Goal: Task Accomplishment & Management: Manage account settings

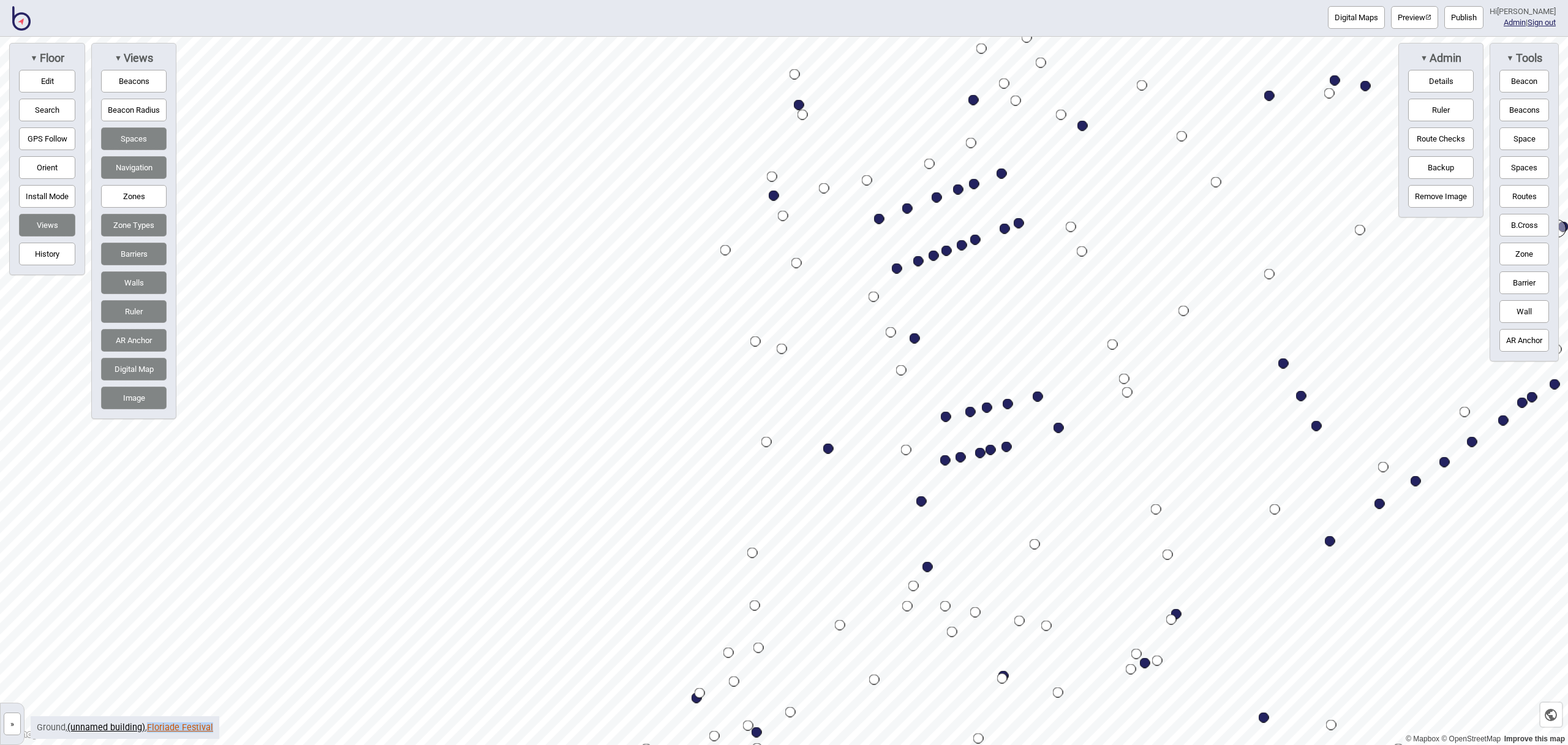
click at [174, 726] on link "Floriade Festival" at bounding box center [180, 727] width 66 height 10
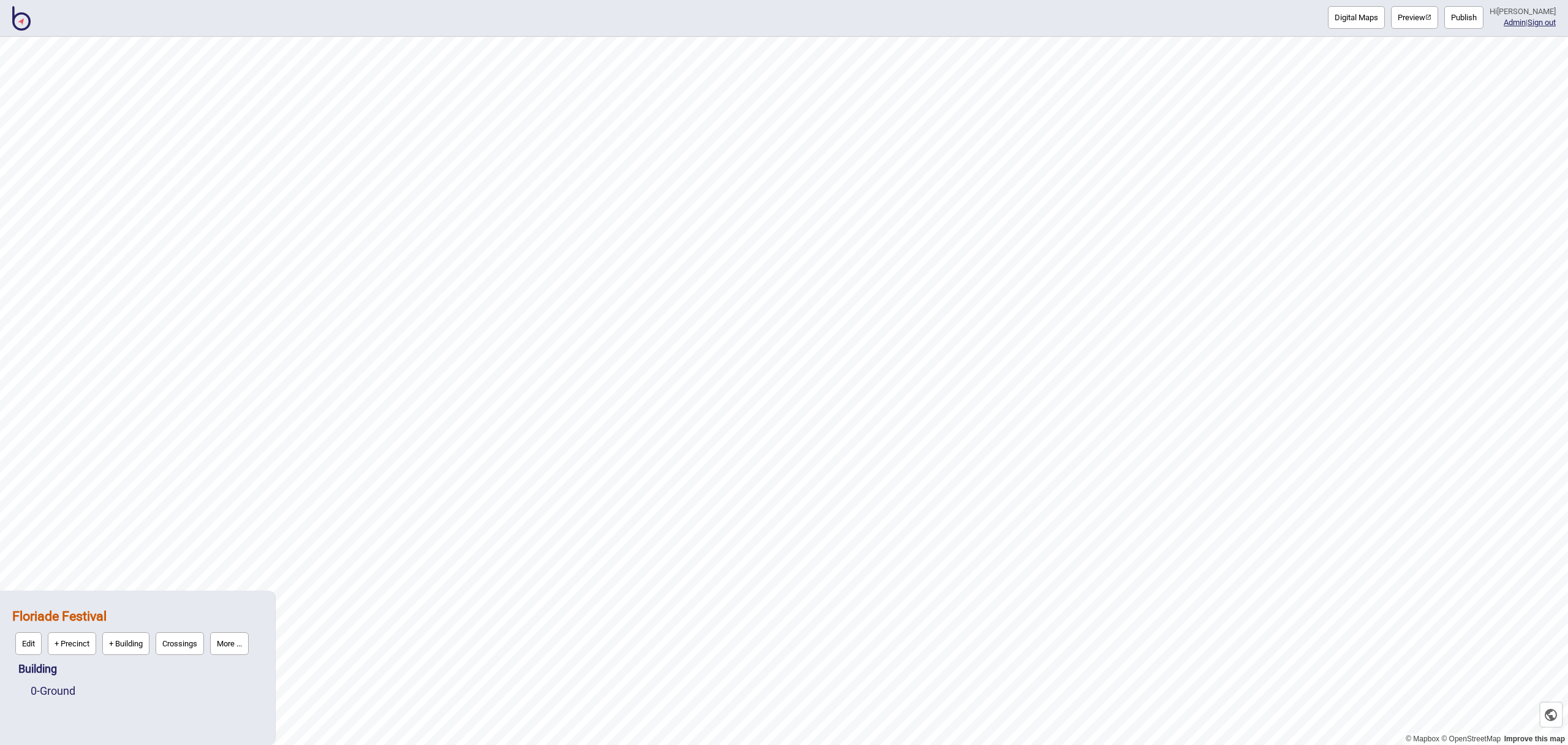
click at [244, 644] on button "More ..." at bounding box center [229, 643] width 39 height 23
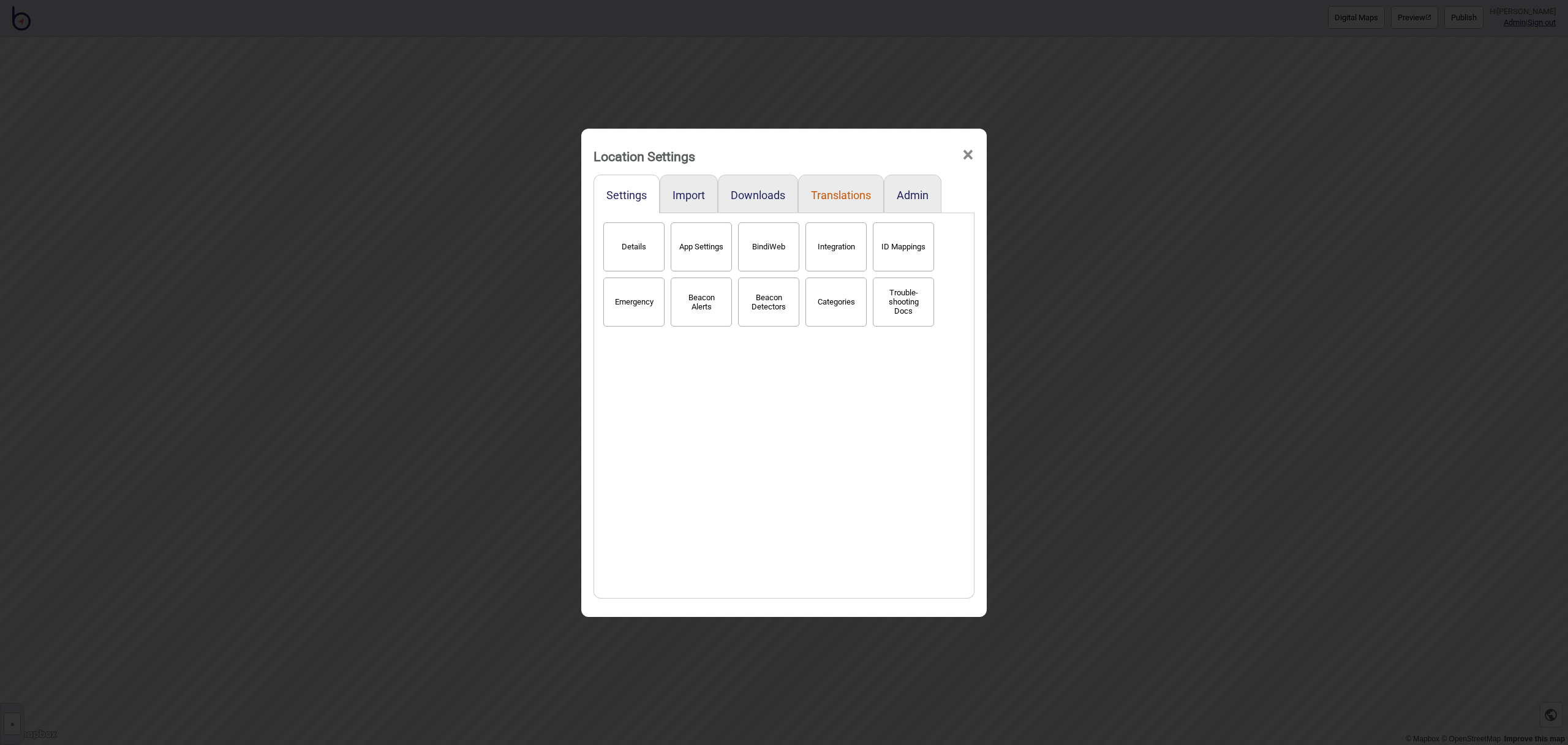
click at [846, 192] on button "Translations" at bounding box center [840, 195] width 60 height 13
click at [657, 237] on button "Languages" at bounding box center [634, 246] width 61 height 49
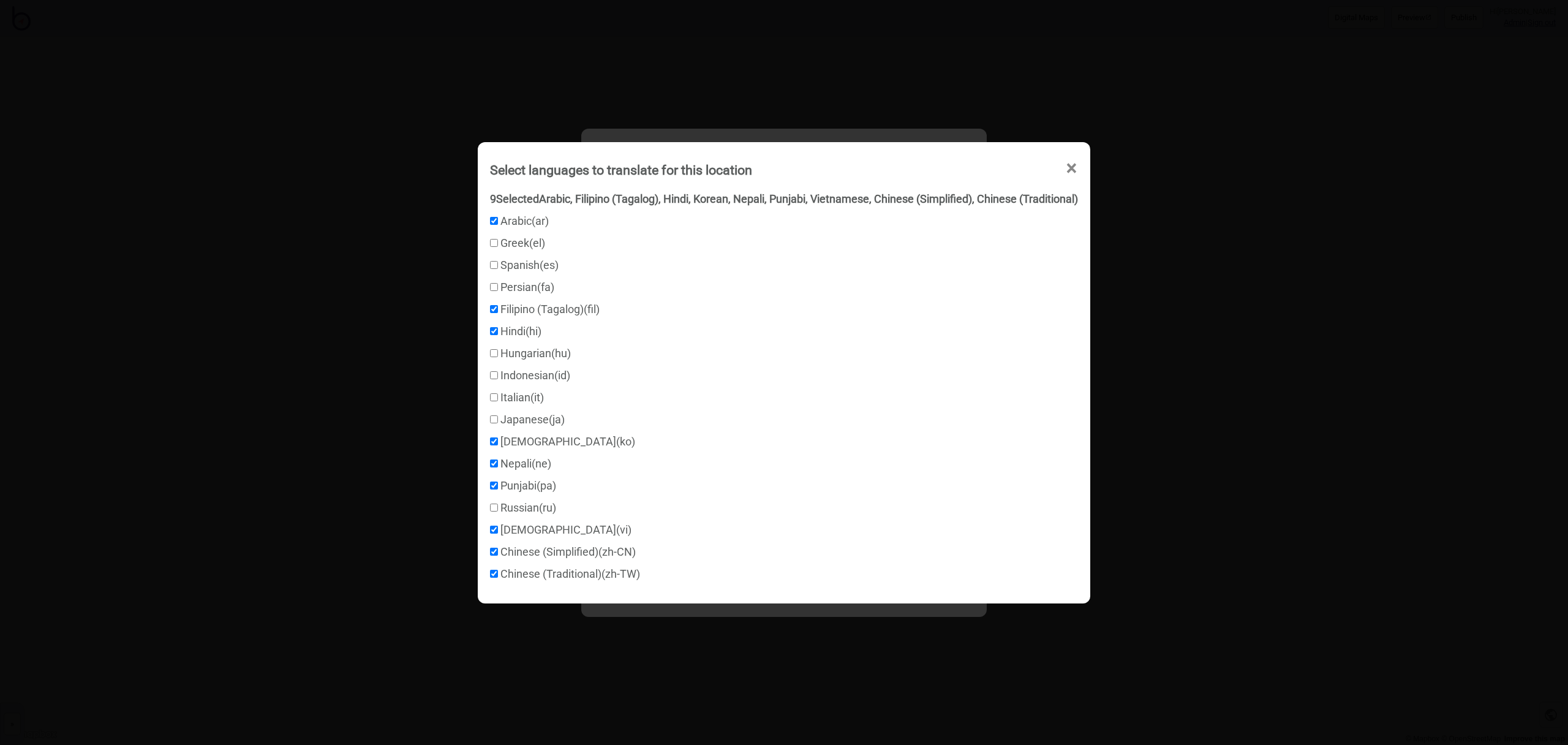
click at [1078, 167] on span "×" at bounding box center [1072, 168] width 13 height 41
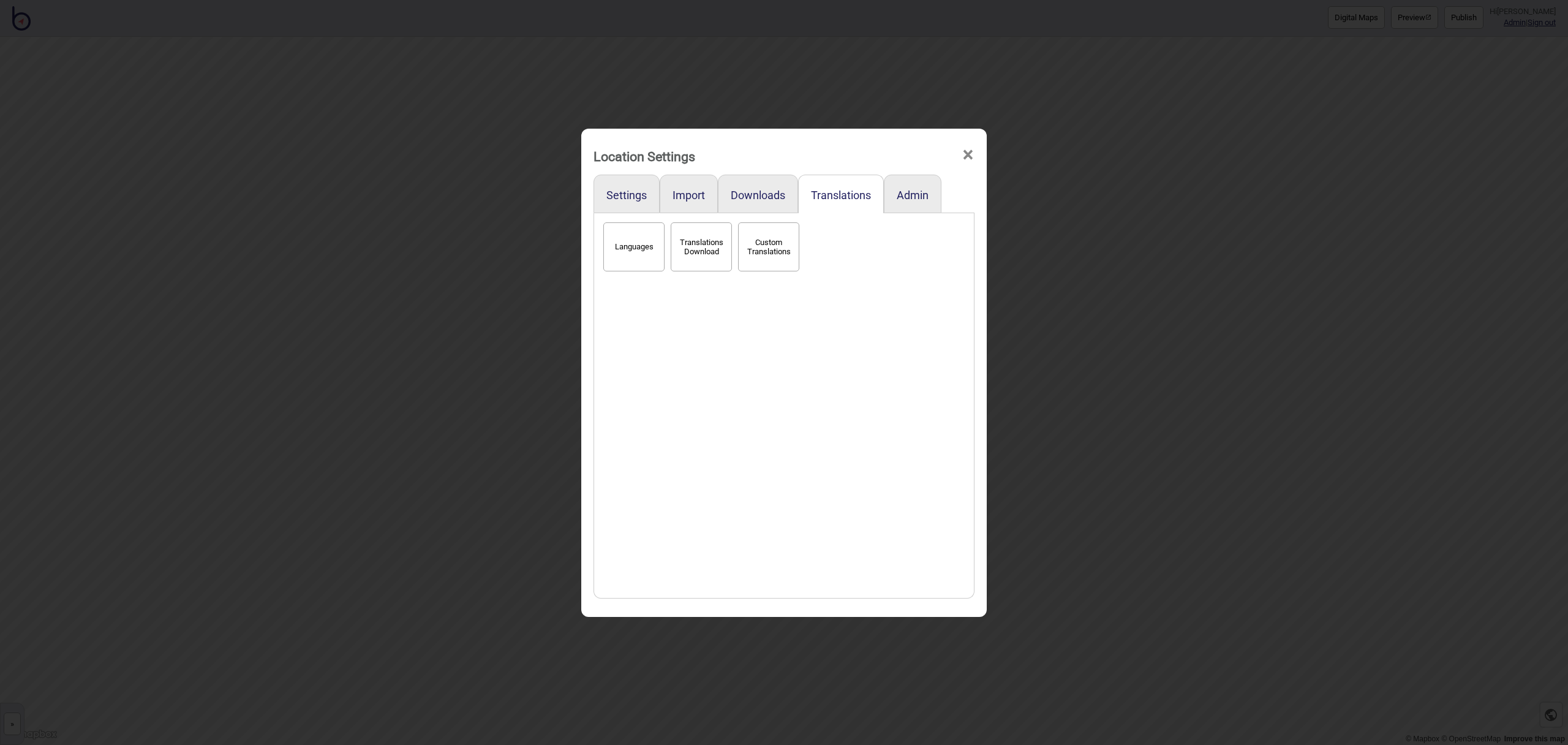
click at [962, 151] on span "×" at bounding box center [968, 155] width 13 height 41
